Goal: Use online tool/utility: Utilize a website feature to perform a specific function

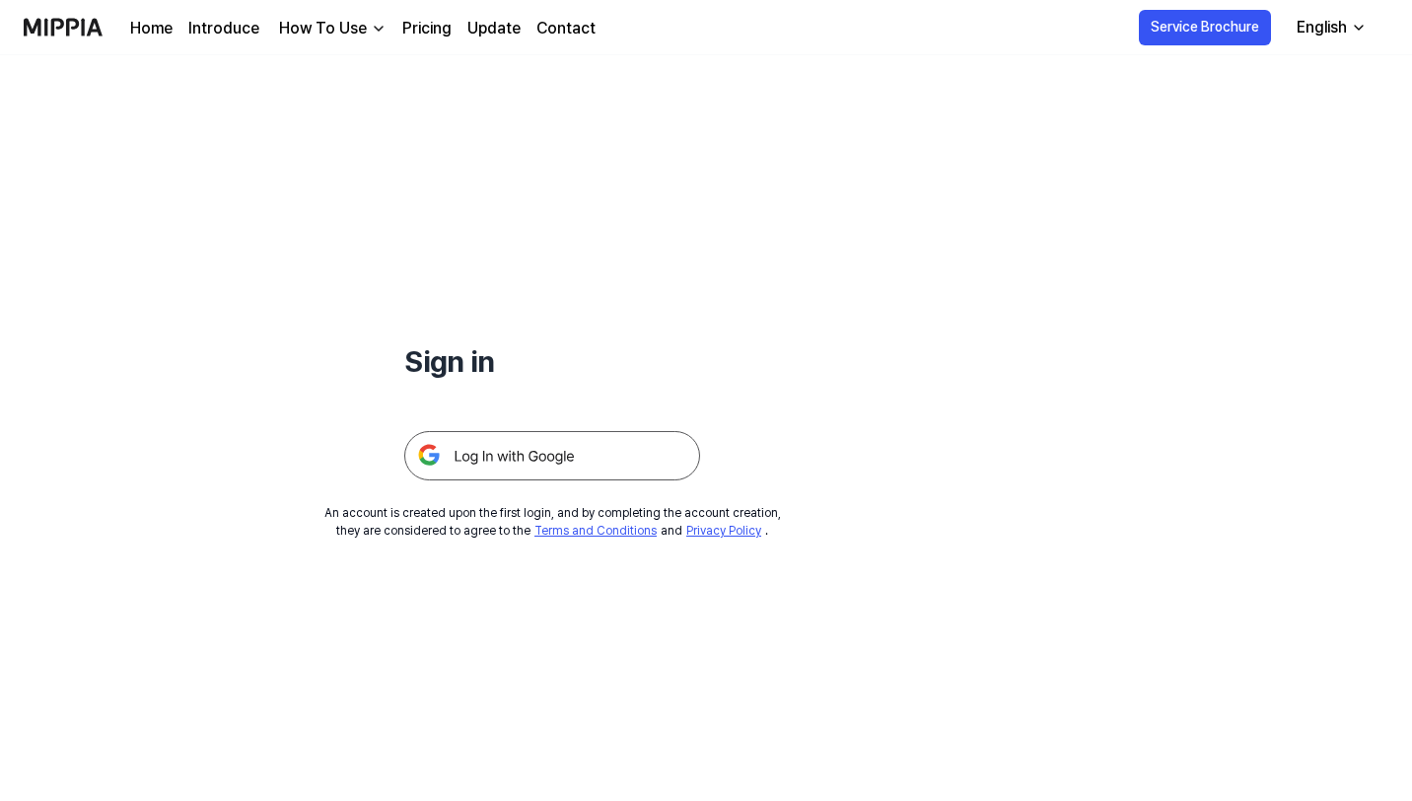
click at [583, 458] on img at bounding box center [552, 455] width 296 height 49
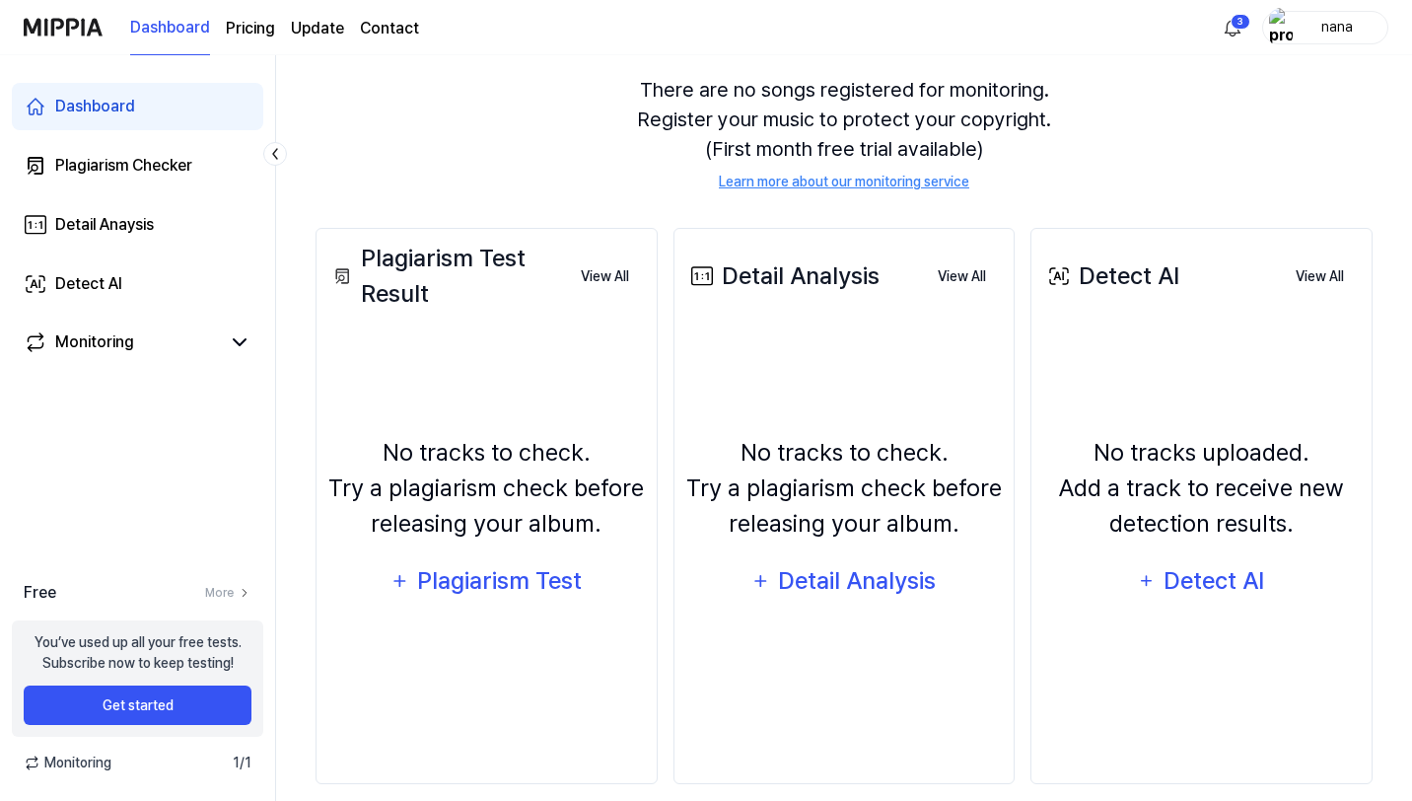
scroll to position [200, 0]
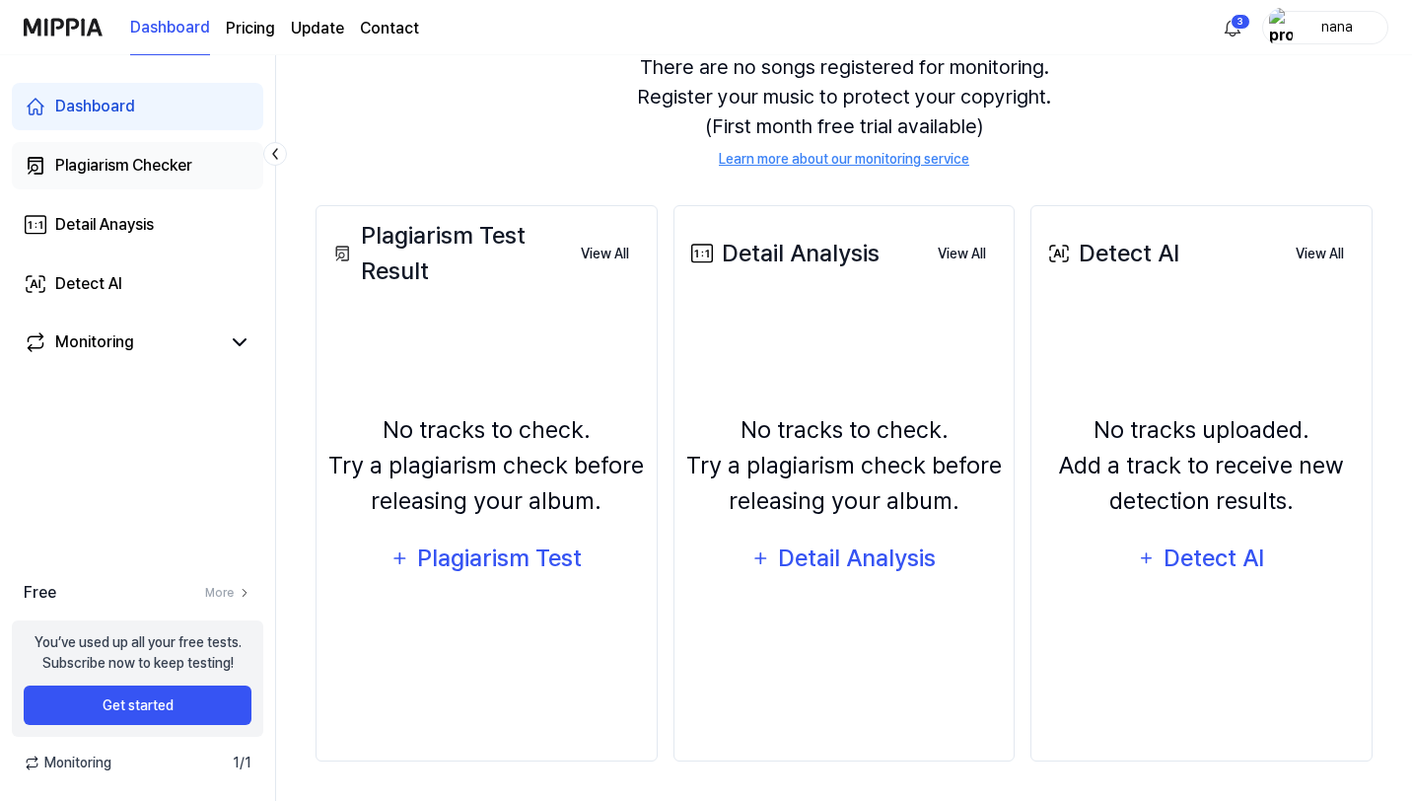
click at [145, 165] on div "Plagiarism Checker" at bounding box center [123, 166] width 137 height 24
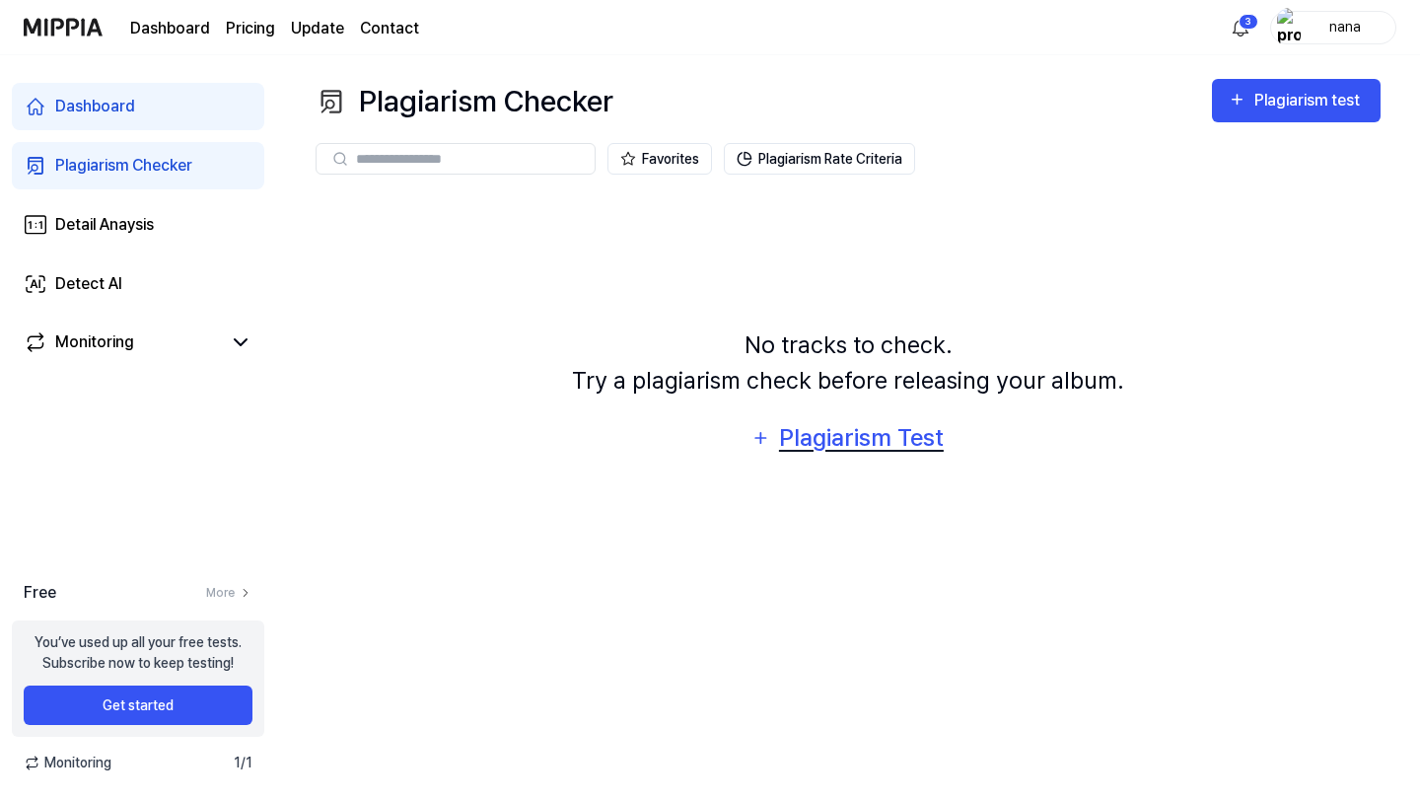
click at [852, 427] on div "Plagiarism Test" at bounding box center [861, 437] width 168 height 37
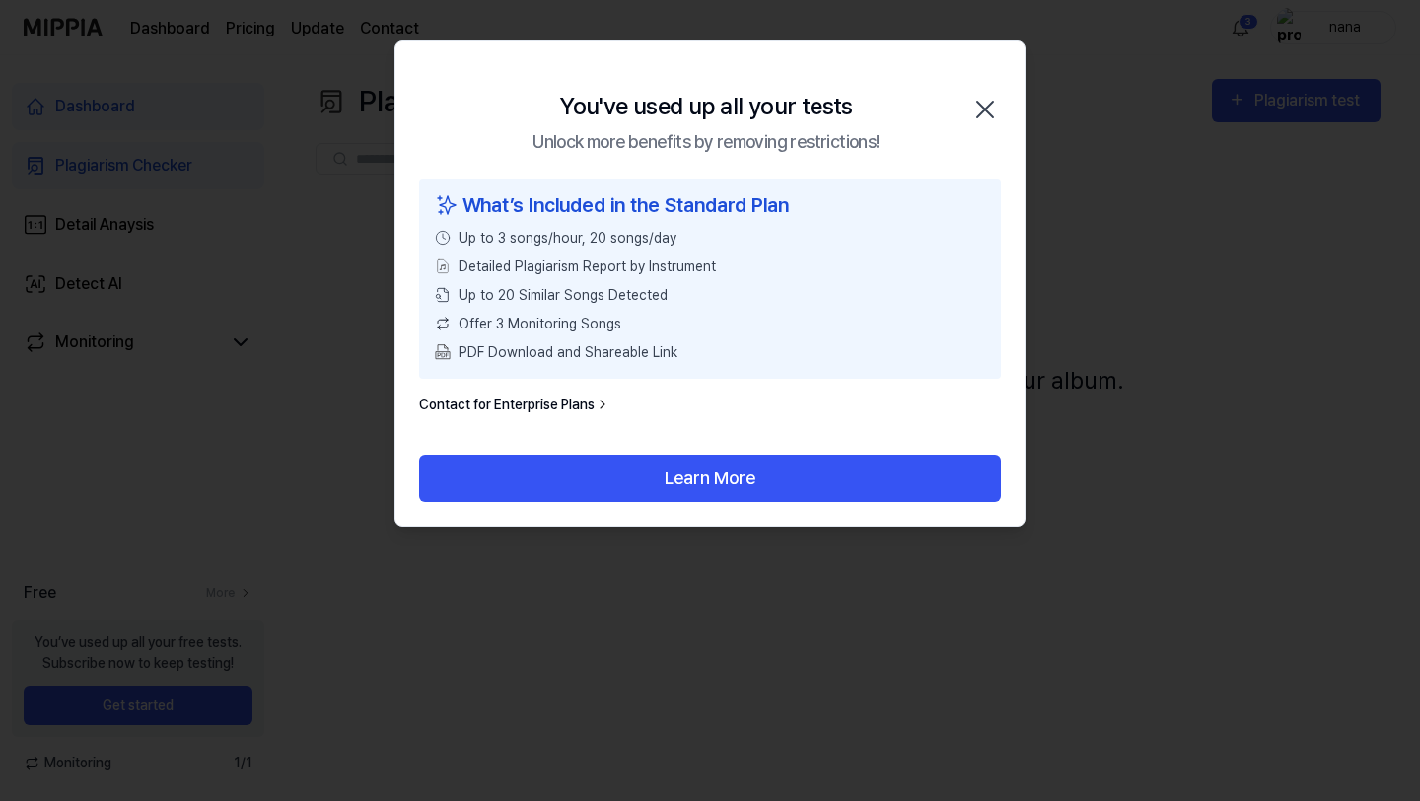
click at [974, 99] on icon "button" at bounding box center [985, 110] width 32 height 32
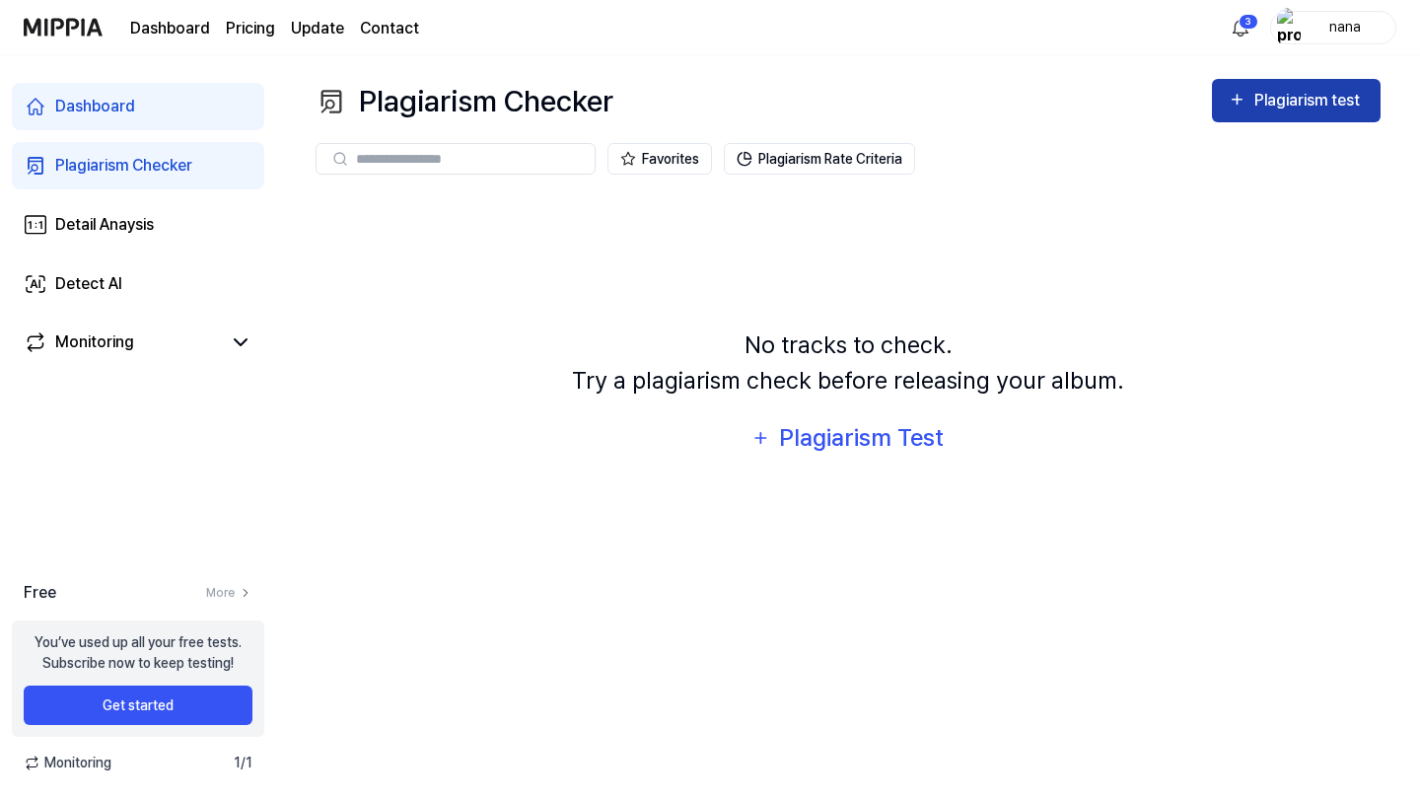
click at [1325, 107] on div "Plagiarism test" at bounding box center [1309, 101] width 110 height 26
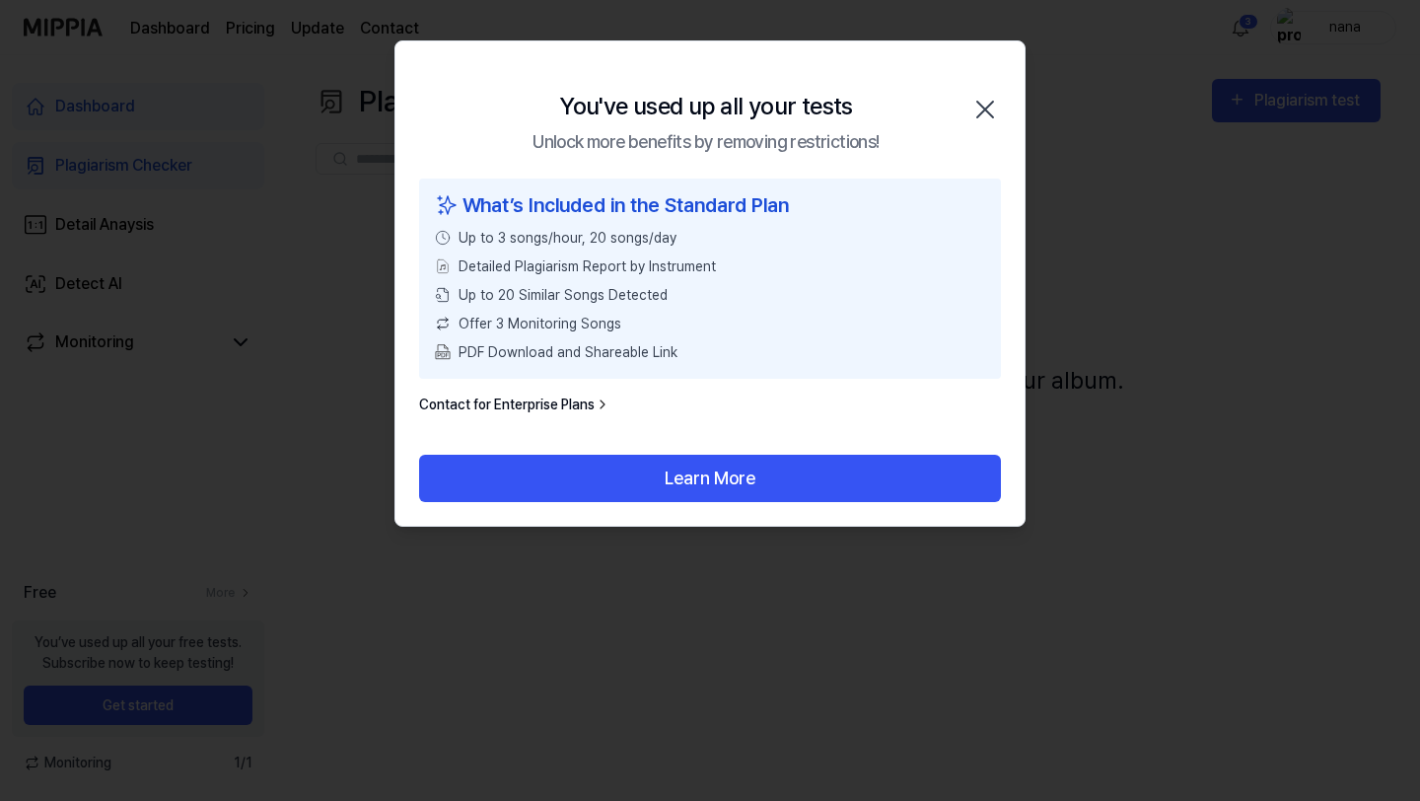
click at [986, 90] on div "You've used up all your tests Unlock more benefits by removing restrictions! Cl…" at bounding box center [709, 109] width 629 height 137
click at [979, 107] on icon "button" at bounding box center [985, 110] width 32 height 32
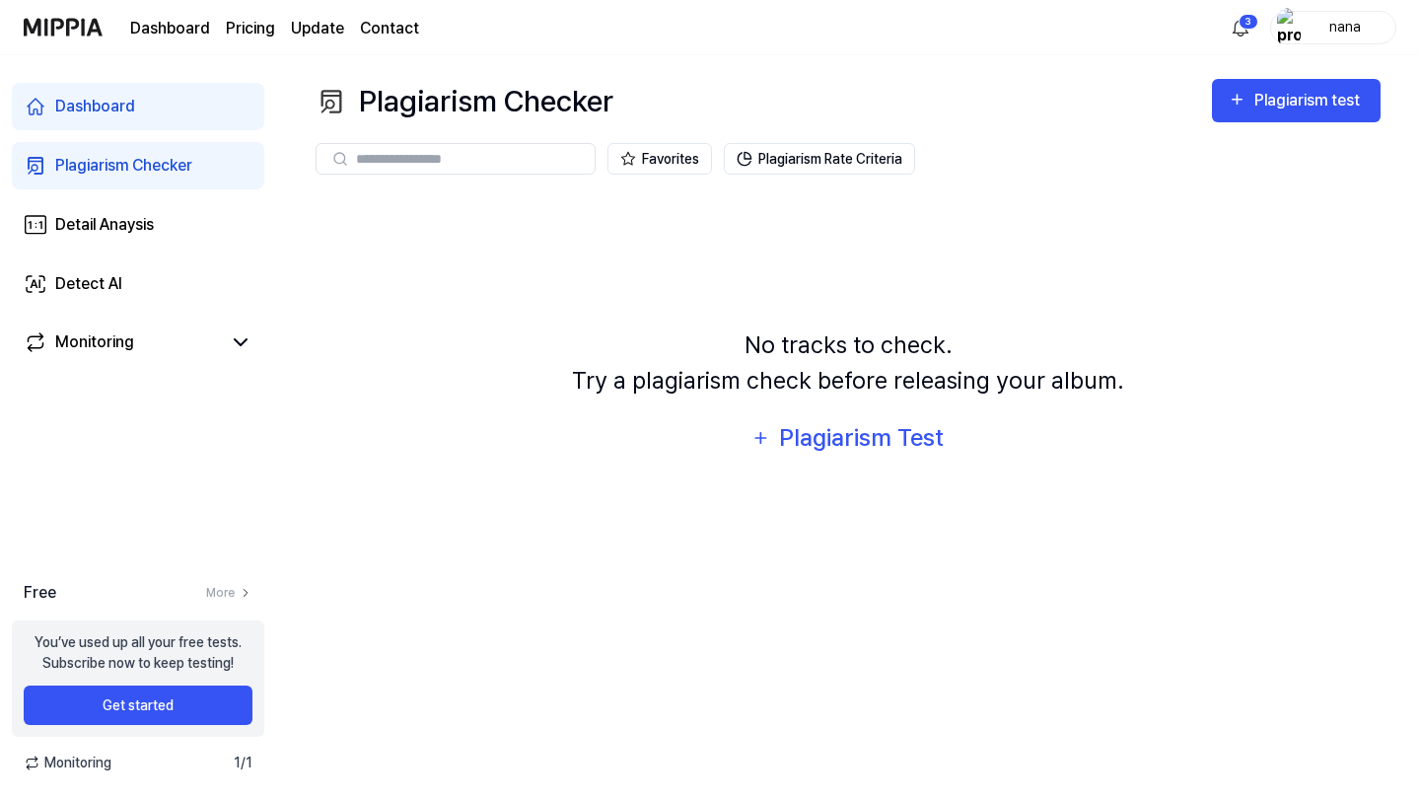
click at [71, 25] on img at bounding box center [63, 27] width 79 height 54
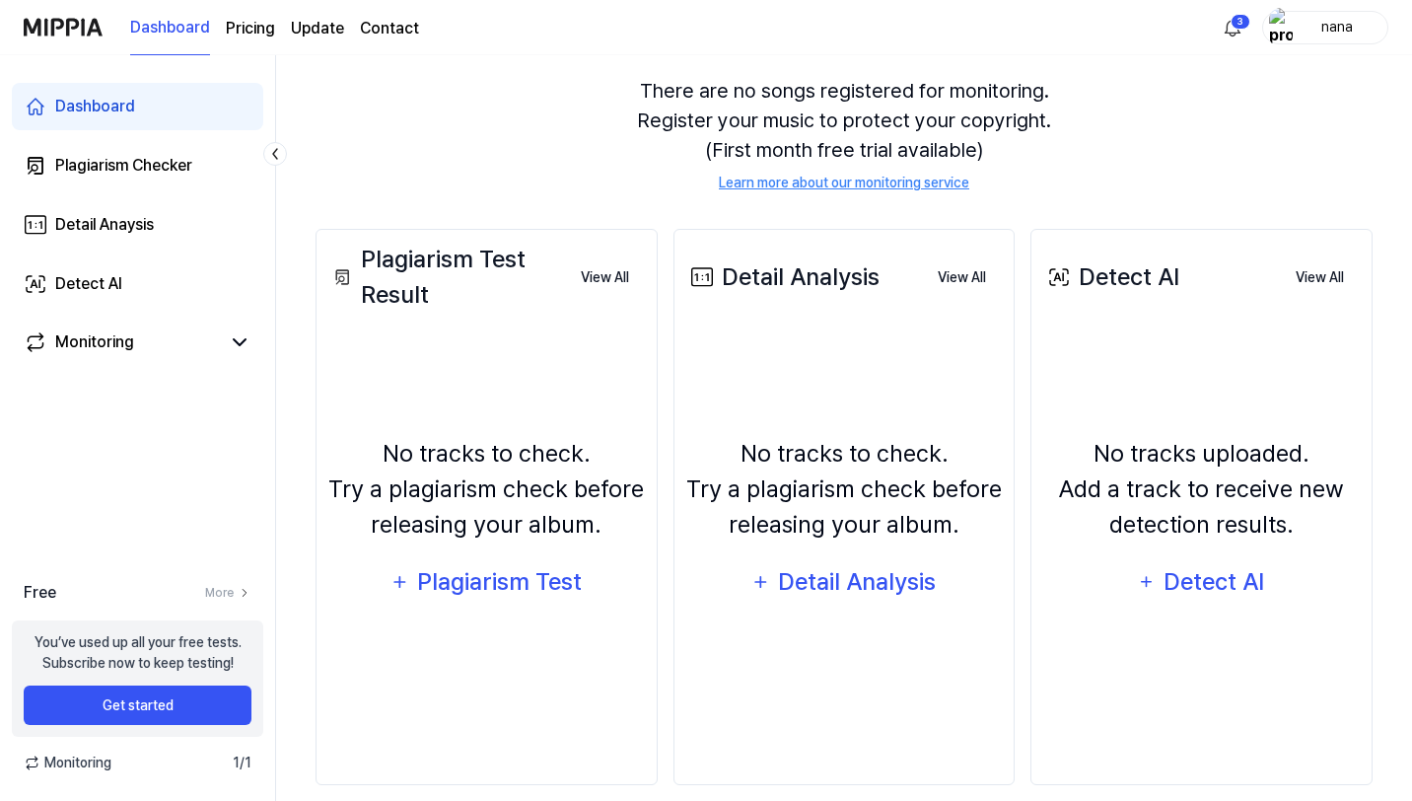
scroll to position [200, 0]
